Goal: Task Accomplishment & Management: Complete application form

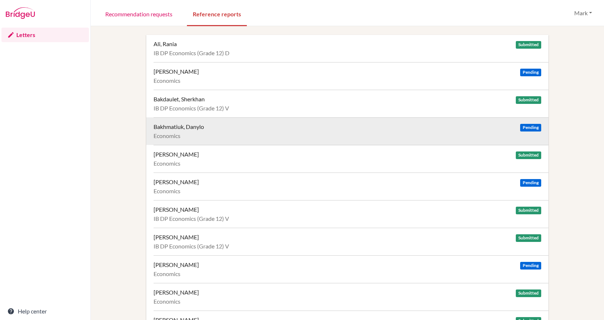
click at [182, 128] on div "Bakhmatiuk, Danylo" at bounding box center [179, 126] width 50 height 7
click at [190, 128] on div "Bakhmatiuk, Danylo" at bounding box center [179, 126] width 50 height 7
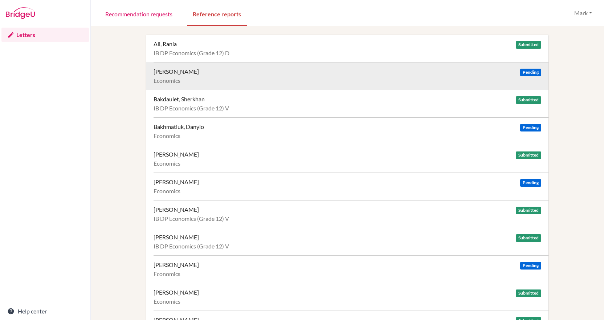
click at [177, 72] on div "Al-Mulla, Yosuf" at bounding box center [176, 71] width 45 height 7
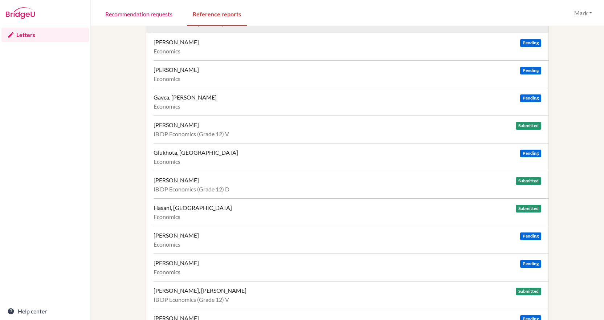
scroll to position [472, 0]
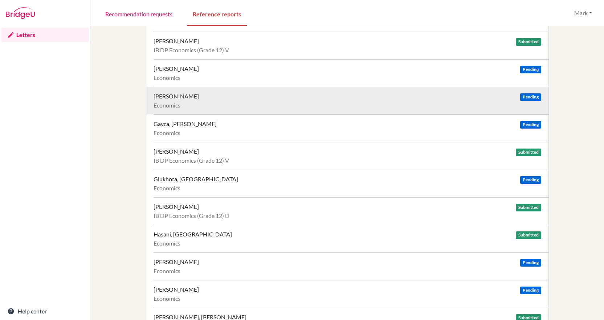
click at [181, 97] on div "Galkina, Margarita" at bounding box center [176, 96] width 45 height 7
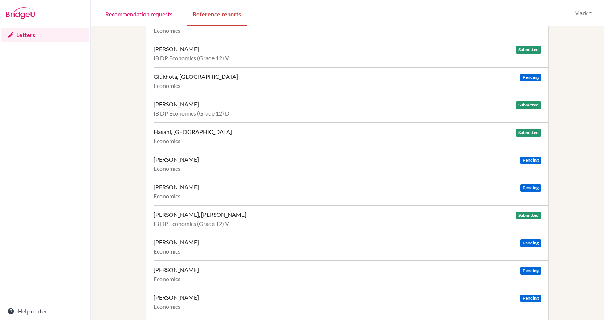
scroll to position [581, 0]
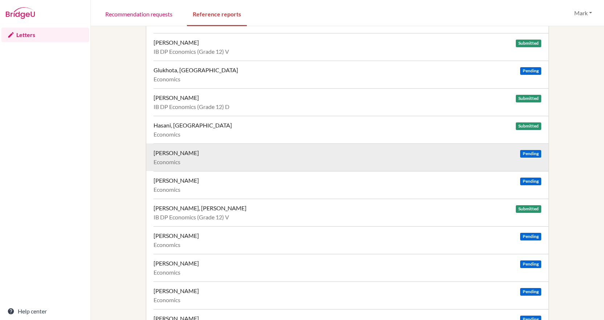
click at [187, 152] on div "Haslinger, Sebastian" at bounding box center [176, 152] width 45 height 7
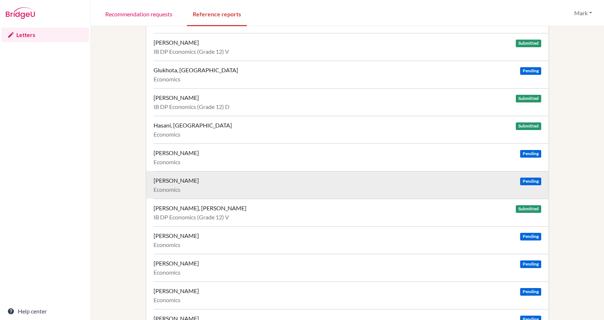
click at [191, 180] on div "Hisem, Viktoriia" at bounding box center [176, 180] width 45 height 7
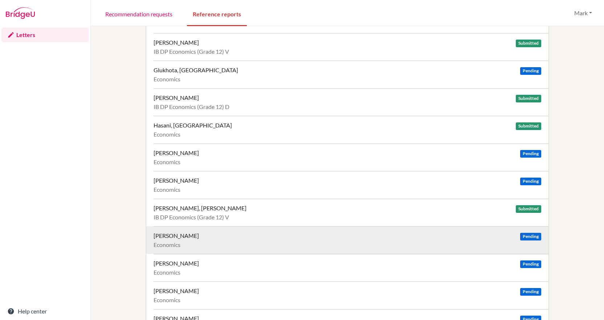
click at [179, 237] on div "Jandér, Edvard" at bounding box center [176, 235] width 45 height 7
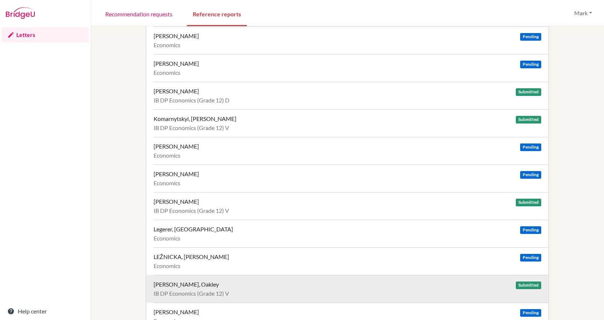
scroll to position [835, 0]
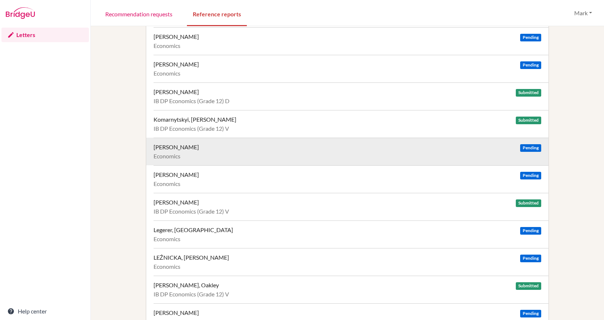
click at [180, 147] on div "Kovalenko, Daria" at bounding box center [176, 146] width 45 height 7
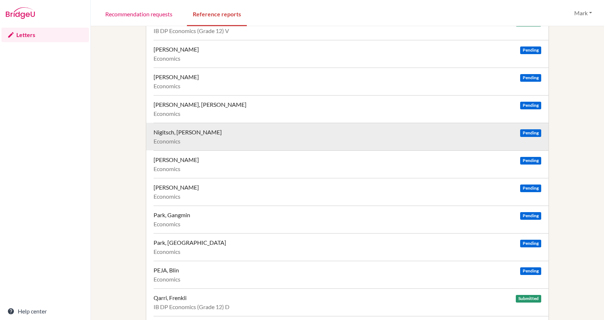
scroll to position [1089, 0]
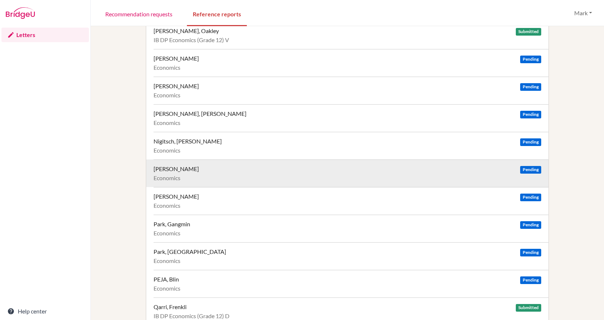
click at [189, 167] on div "Novachev, Vitomir" at bounding box center [176, 168] width 45 height 7
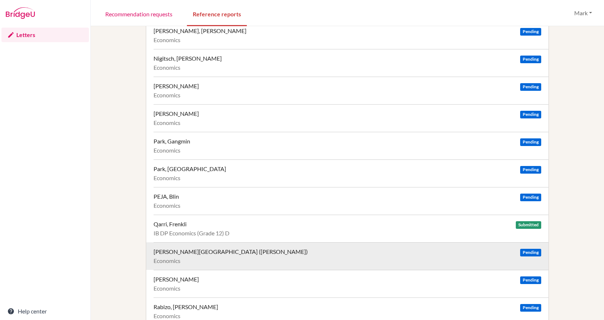
scroll to position [1161, 0]
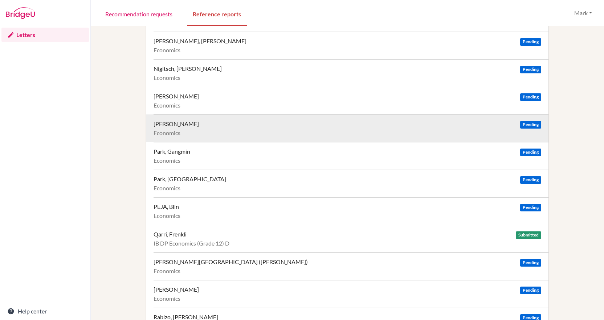
click at [164, 127] on div "Obolenskaya, Sophia" at bounding box center [176, 123] width 45 height 7
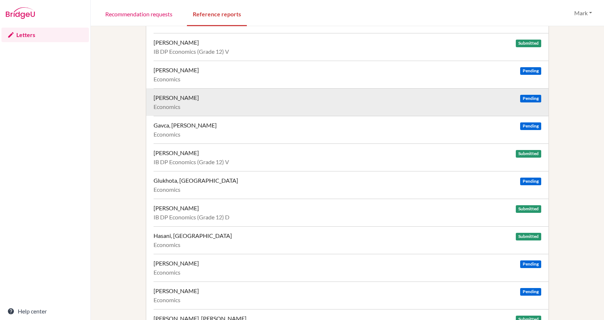
scroll to position [435, 0]
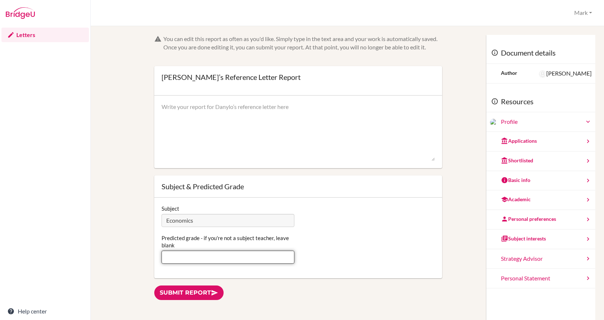
click at [193, 259] on input "Predicted grade - if you're not a subject teacher, leave blank" at bounding box center [227, 256] width 133 height 13
type input "7"
